Goal: Check status: Check status

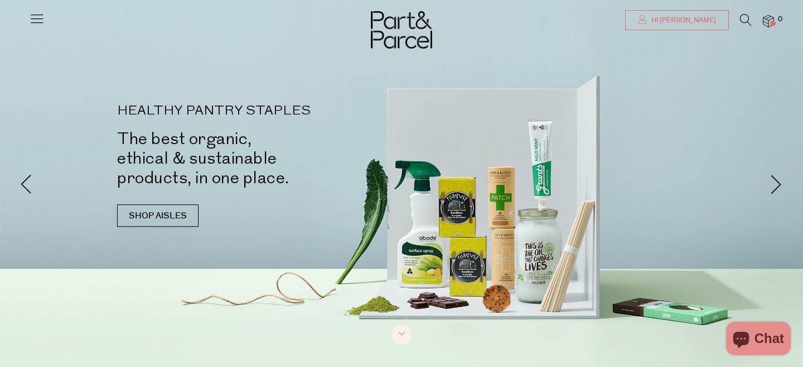
click at [647, 20] on icon at bounding box center [642, 19] width 9 height 9
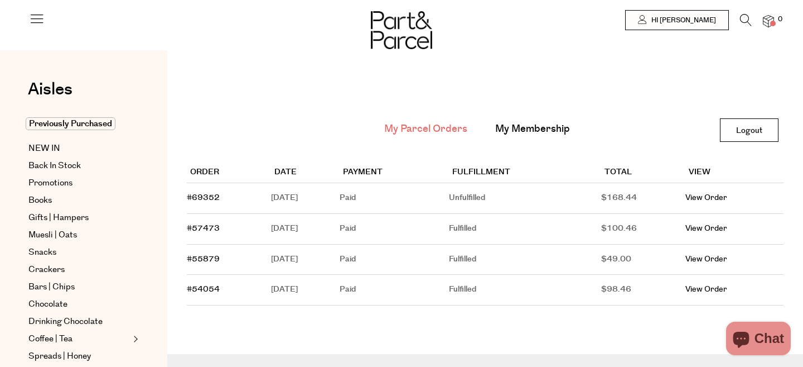
click at [310, 189] on td "August 16, 2025" at bounding box center [305, 198] width 69 height 31
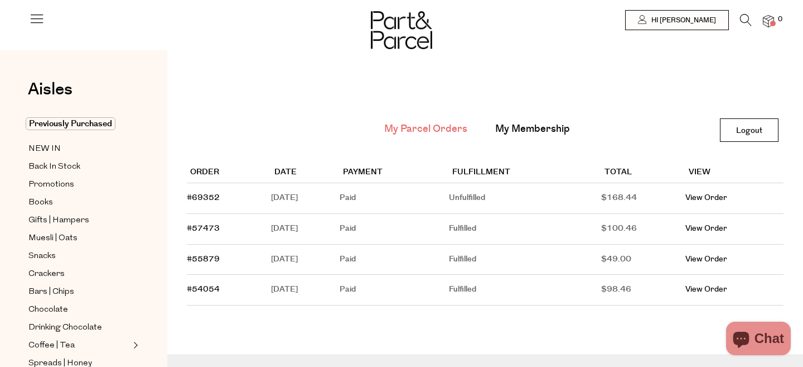
type input "[EMAIL_ADDRESS][DOMAIN_NAME]"
click at [205, 194] on link "#69352" at bounding box center [203, 197] width 33 height 11
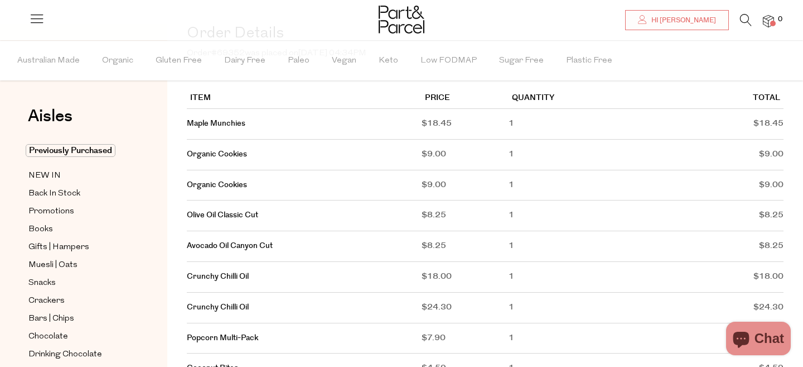
scroll to position [149, 0]
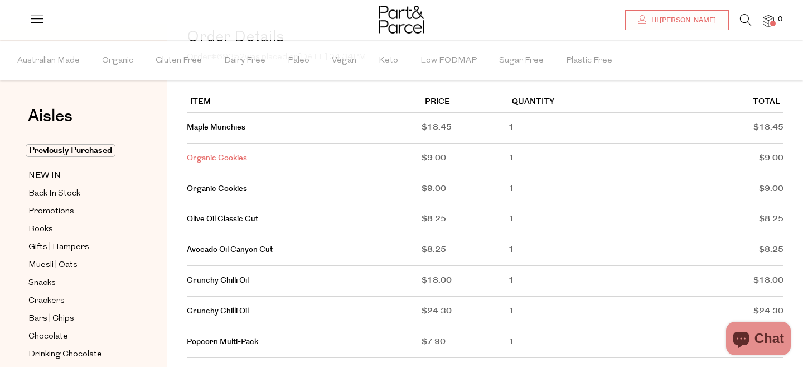
click at [238, 160] on link "Organic Cookies" at bounding box center [217, 157] width 60 height 11
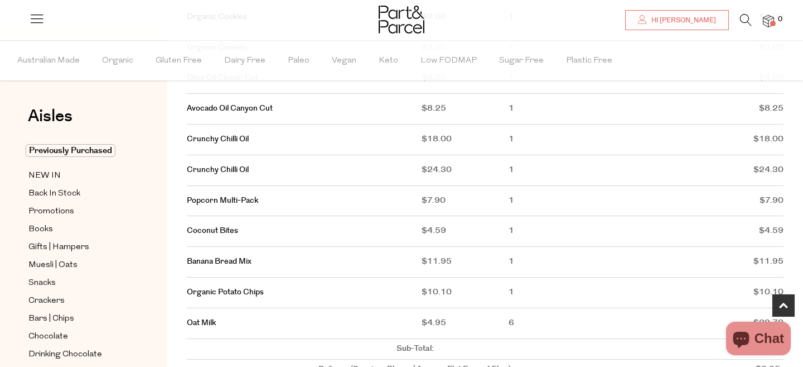
type input "[EMAIL_ADDRESS][DOMAIN_NAME]"
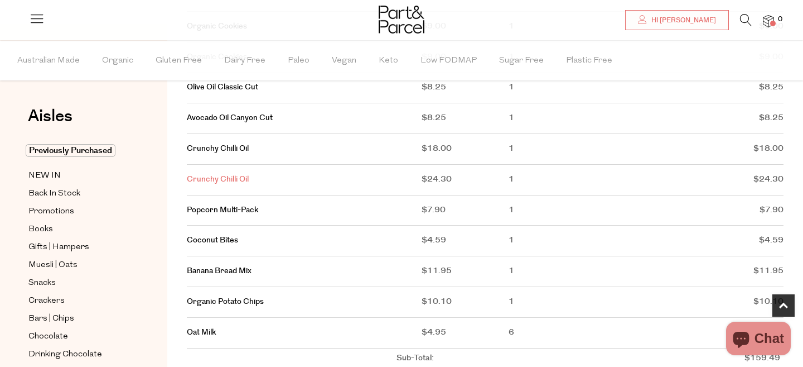
scroll to position [287, 0]
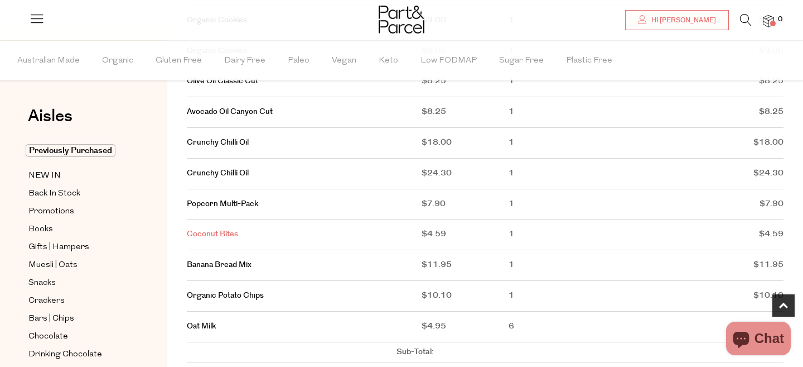
click at [223, 234] on link "Coconut Bites" at bounding box center [212, 233] width 51 height 11
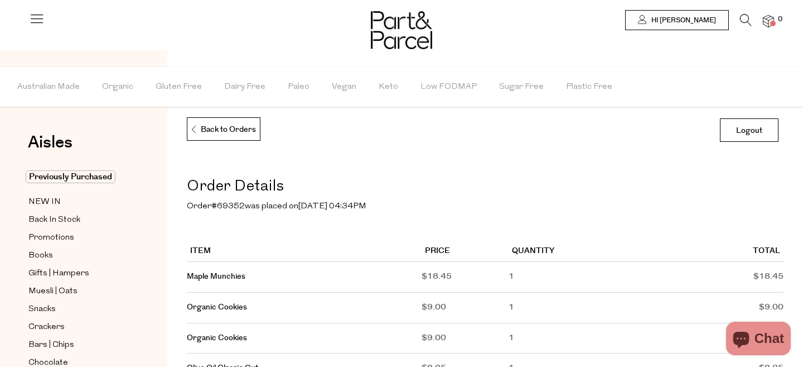
type input "[EMAIL_ADDRESS][DOMAIN_NAME]"
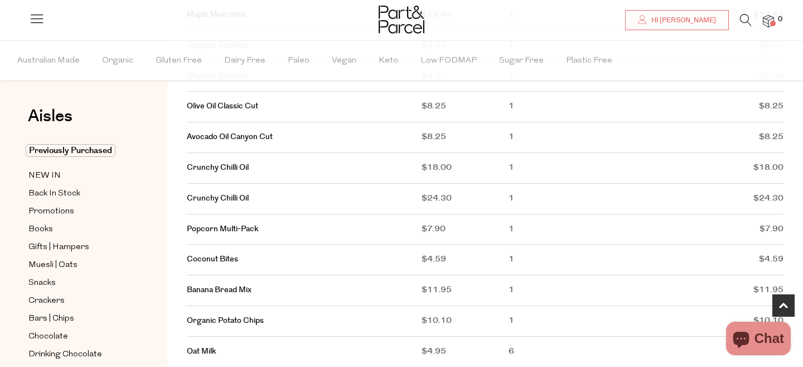
scroll to position [259, 0]
